Goal: Find specific page/section: Find specific page/section

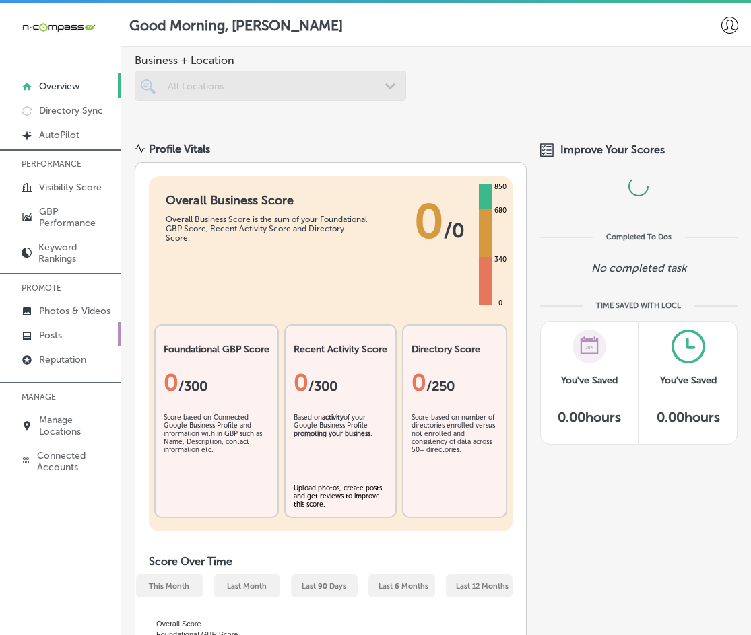
click at [67, 333] on link "Posts" at bounding box center [60, 334] width 121 height 24
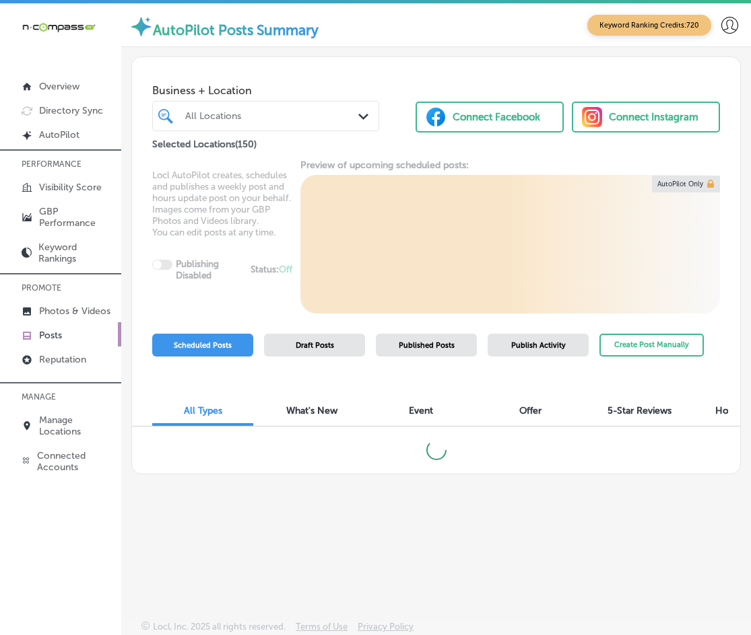
click at [401, 347] on span "Published Posts" at bounding box center [427, 345] width 56 height 9
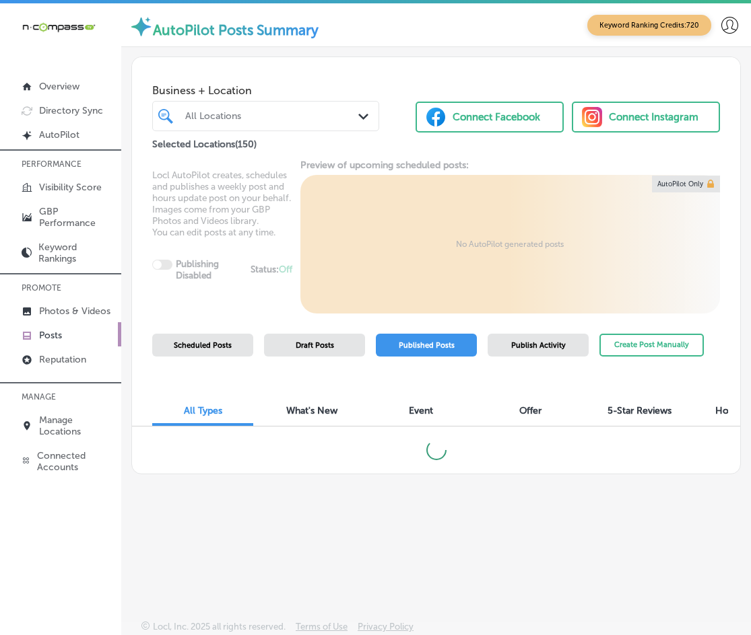
click at [207, 120] on div "All Locations" at bounding box center [272, 115] width 174 height 11
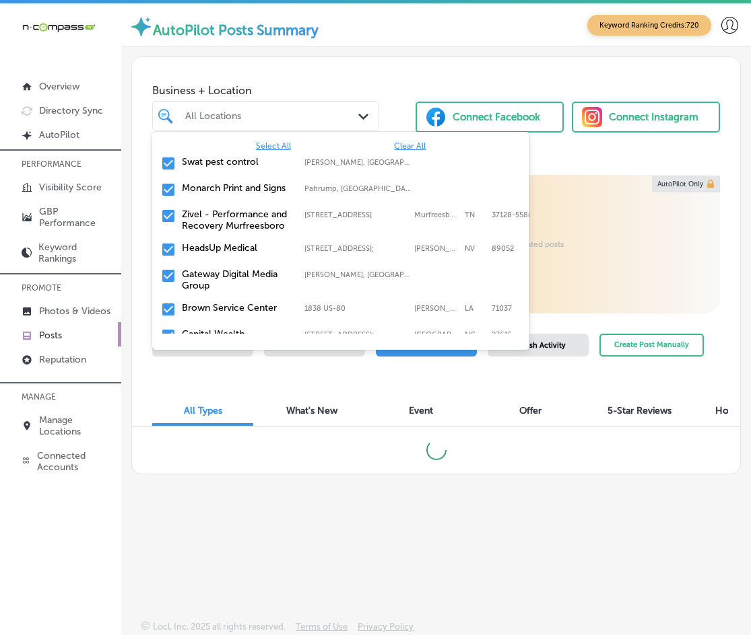
click at [340, 90] on span "Business + Location" at bounding box center [265, 90] width 227 height 13
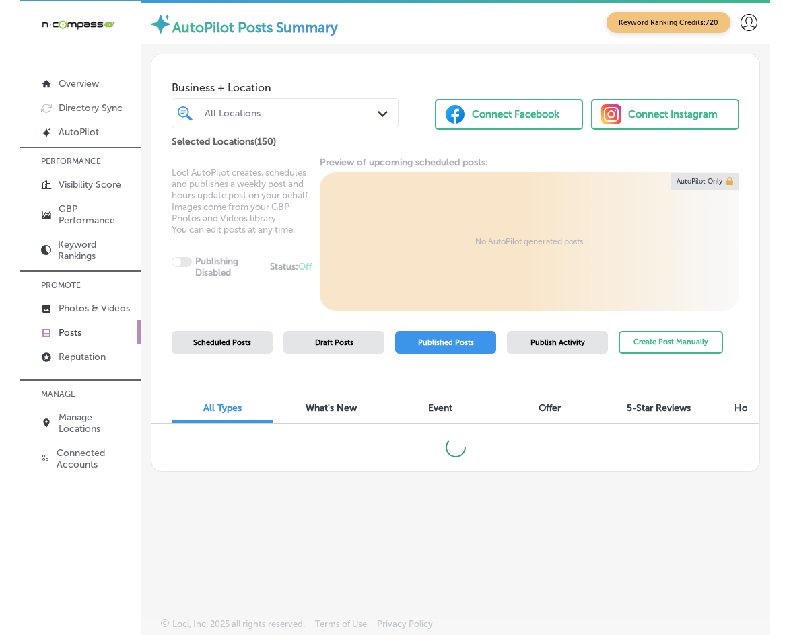
scroll to position [3, 0]
